Goal: Information Seeking & Learning: Find specific fact

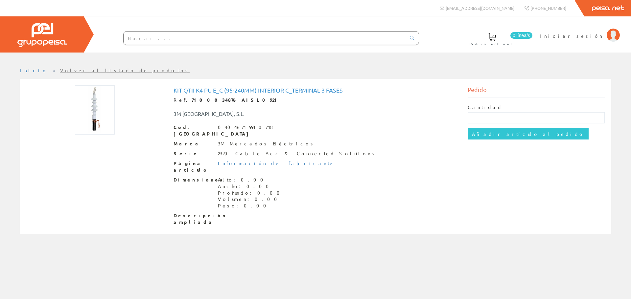
click at [190, 37] on input "text" at bounding box center [265, 38] width 282 height 13
paste input "KIT TERMINACION QTII K4 PU E/C 24(95- 240)(TERM.C.FRIO 20KV INT.S.5602 C/CNCT.T…"
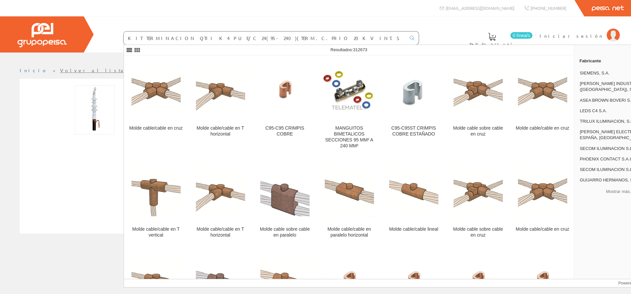
type input "KIT TERMINACION QTII K4 PU E/C 24(95- 240)(TERM.C.FRIO 20KV INT.S.5602 C/CNCT.T…"
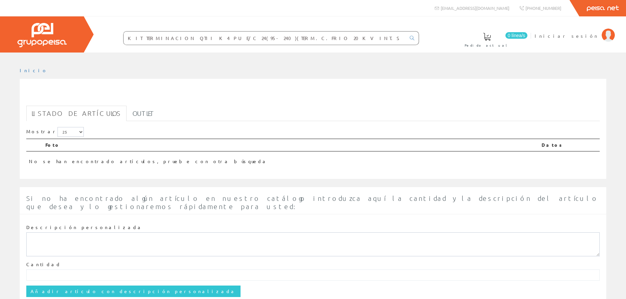
drag, startPoint x: 340, startPoint y: 38, endPoint x: 289, endPoint y: 39, distance: 51.3
click at [289, 39] on input "KIT TERMINACION QTII K4 PU E/C 24(95- 240)(TERM.C.FRIO 20KV INT.S.5602 C/CNCT.T…" at bounding box center [265, 38] width 282 height 13
type input "KIT TERMINACION QTII K4 PU E/C 24(95- 240)(TERM.C.FRIO 20KV INT.S.5602"
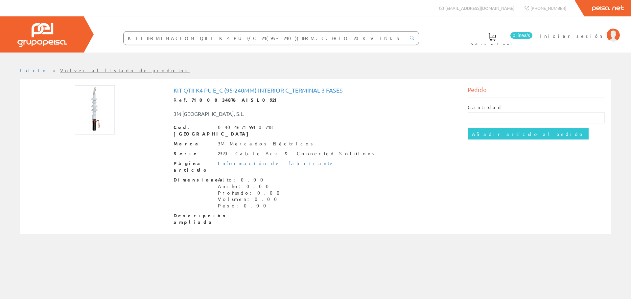
drag, startPoint x: 223, startPoint y: 36, endPoint x: 341, endPoint y: 41, distance: 118.1
click at [341, 41] on input "KIT TERMINACION QTII K4 PU E/C 24(95- 240)(TERM.C.FRIO 20KV INT.S.5602 C/CNCT.T…" at bounding box center [265, 38] width 282 height 13
click at [379, 151] on div "Serie 2320 Cable Acc & Connected Solutions" at bounding box center [316, 154] width 284 height 7
